Goal: Navigation & Orientation: Find specific page/section

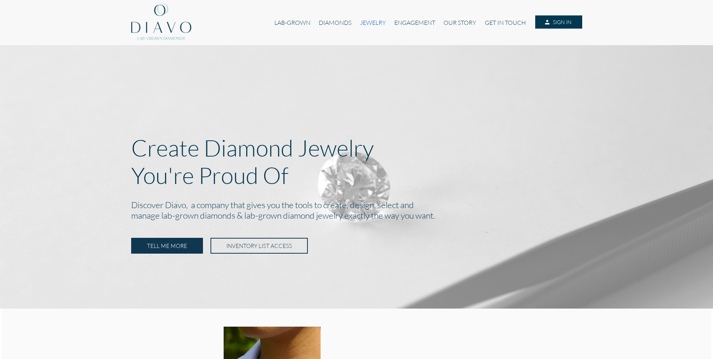
click at [363, 21] on link "JEWELRY" at bounding box center [373, 22] width 34 height 14
click at [281, 21] on link "LAB-GROWN" at bounding box center [292, 22] width 44 height 14
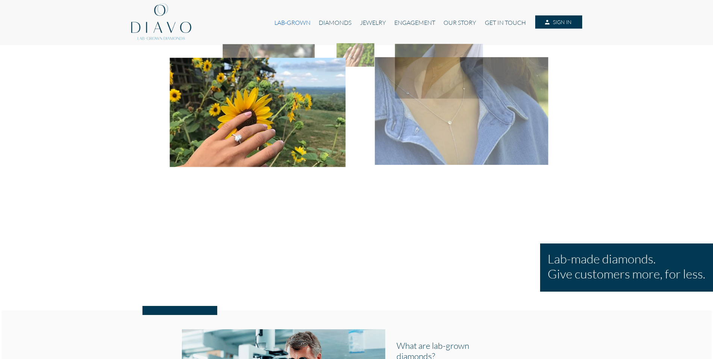
click at [287, 23] on link "LAB-GROWN" at bounding box center [292, 22] width 44 height 14
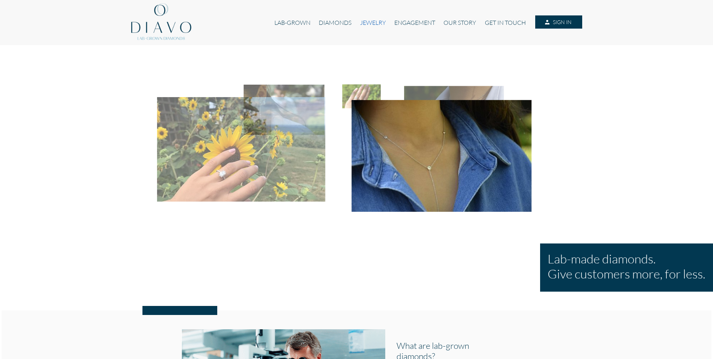
click at [370, 22] on link "JEWELRY" at bounding box center [373, 22] width 34 height 14
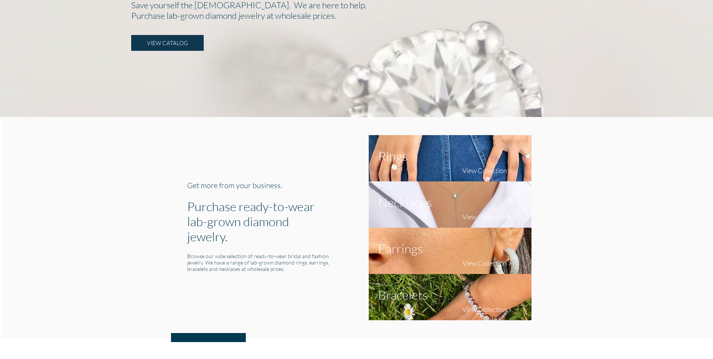
scroll to position [226, 0]
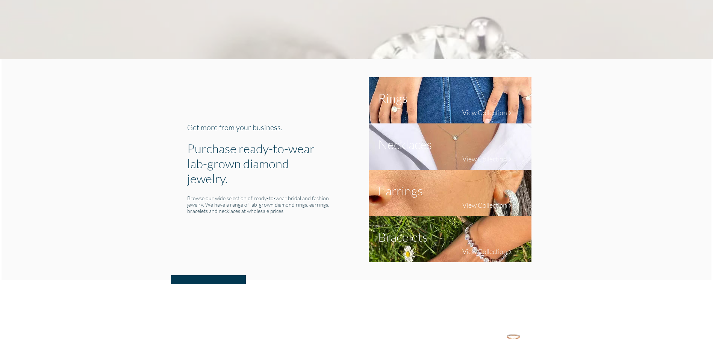
click at [451, 202] on img at bounding box center [450, 193] width 163 height 46
click at [476, 202] on h4 "View Collection" at bounding box center [485, 205] width 45 height 8
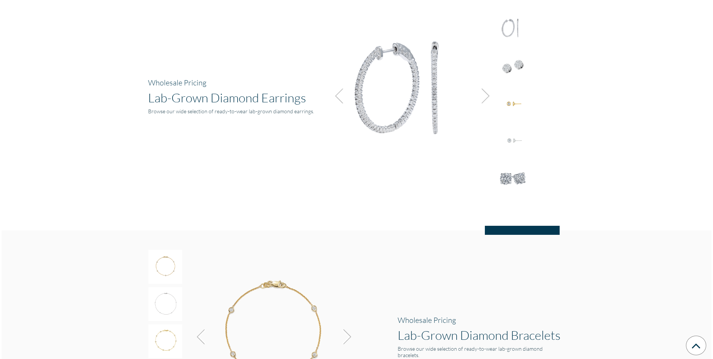
scroll to position [987, 0]
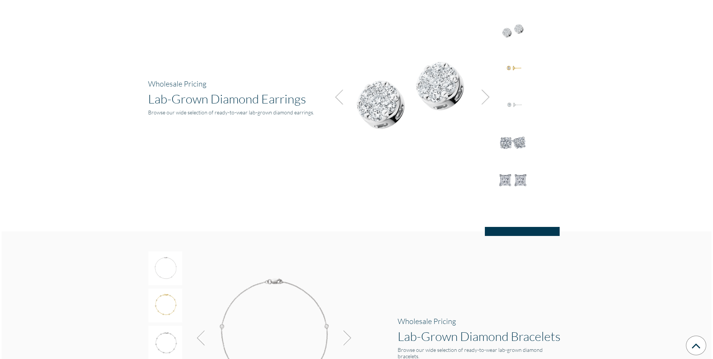
click at [484, 94] on img at bounding box center [484, 97] width 20 height 20
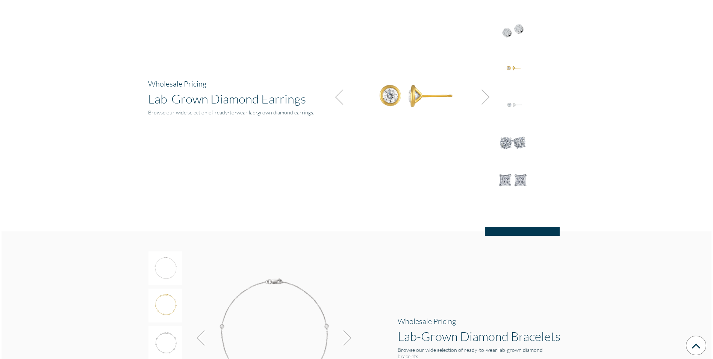
click at [484, 94] on img at bounding box center [484, 97] width 20 height 20
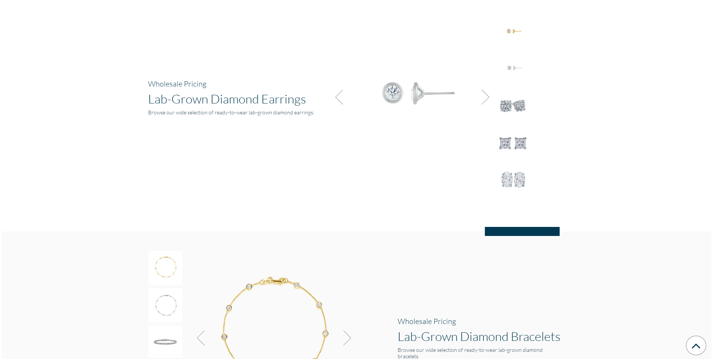
click at [484, 94] on img at bounding box center [484, 97] width 20 height 20
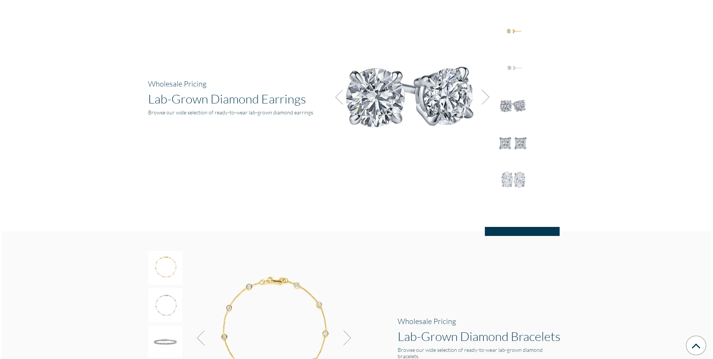
click at [484, 94] on img at bounding box center [484, 97] width 20 height 20
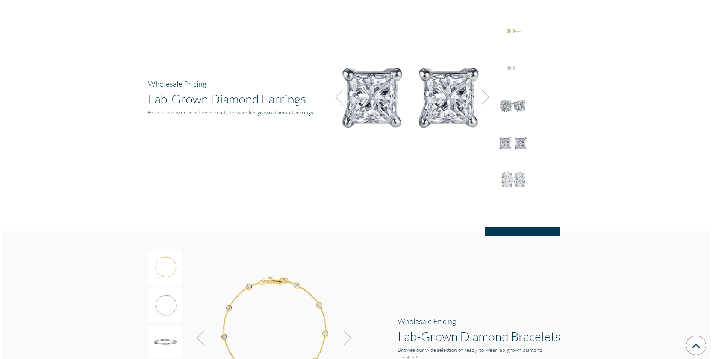
click at [484, 94] on img at bounding box center [484, 97] width 20 height 20
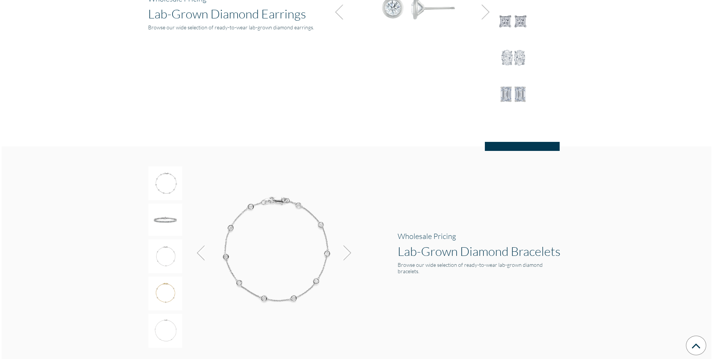
scroll to position [1034, 0]
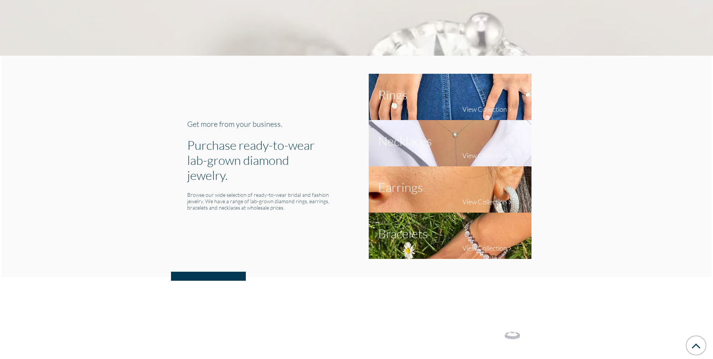
scroll to position [226, 0]
